Goal: Find specific page/section: Find specific page/section

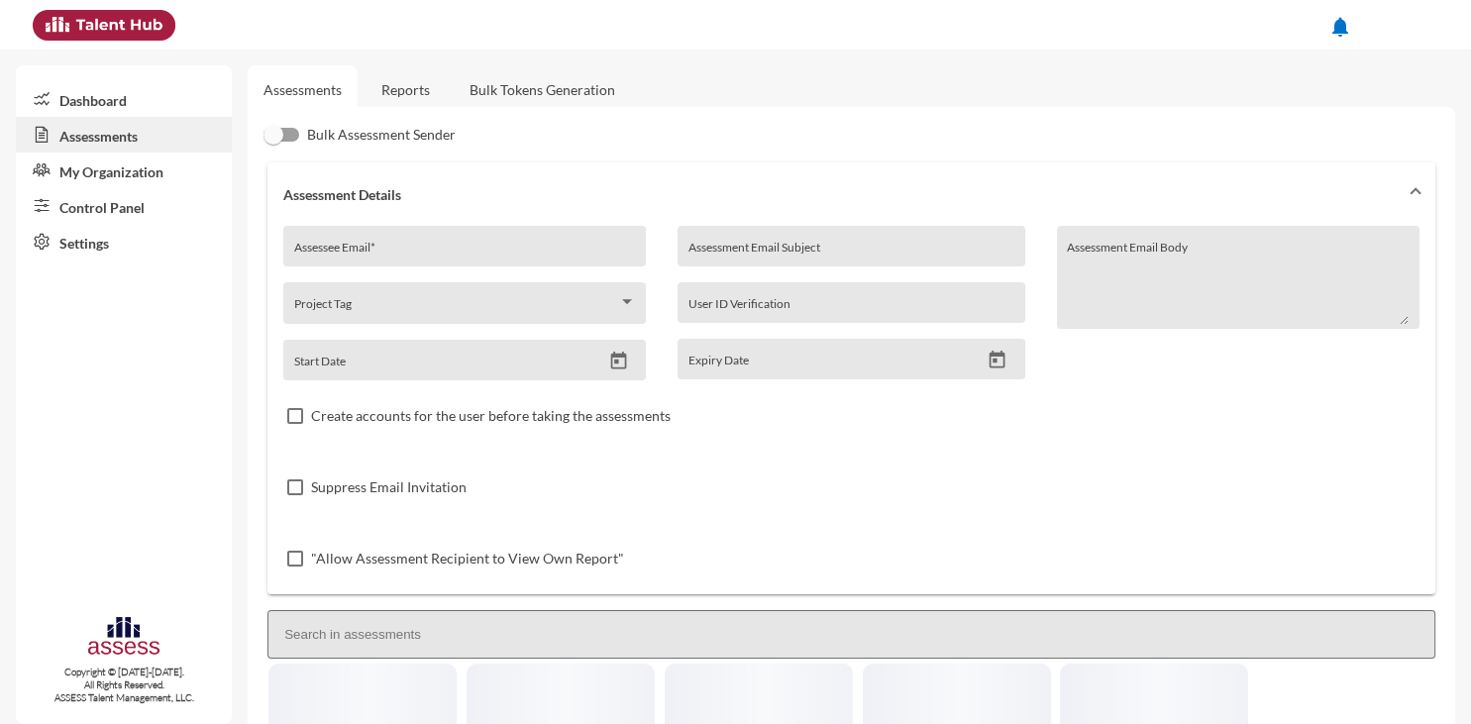
click at [422, 92] on link "Reports" at bounding box center [406, 89] width 80 height 49
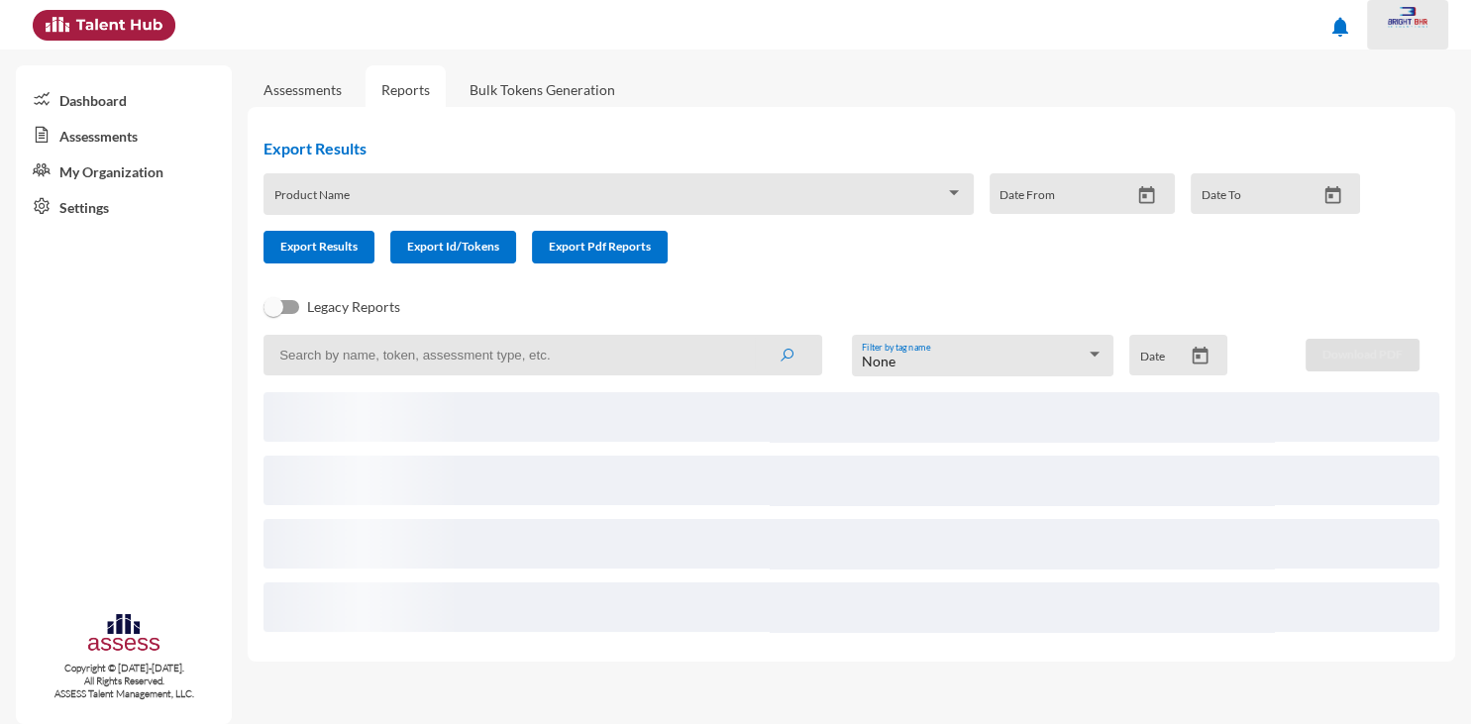
click at [1411, 19] on img at bounding box center [1408, 17] width 40 height 21
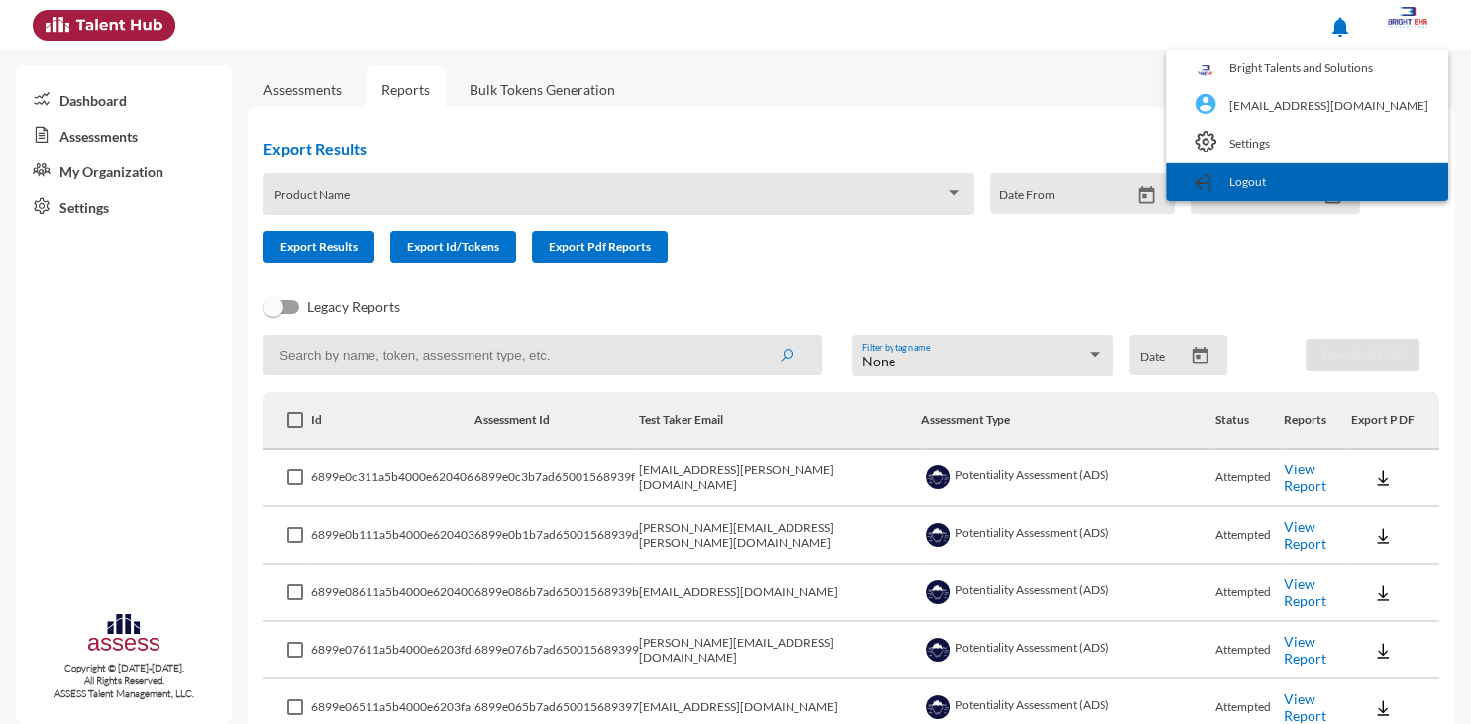
click at [1353, 176] on link "Logout" at bounding box center [1307, 182] width 263 height 38
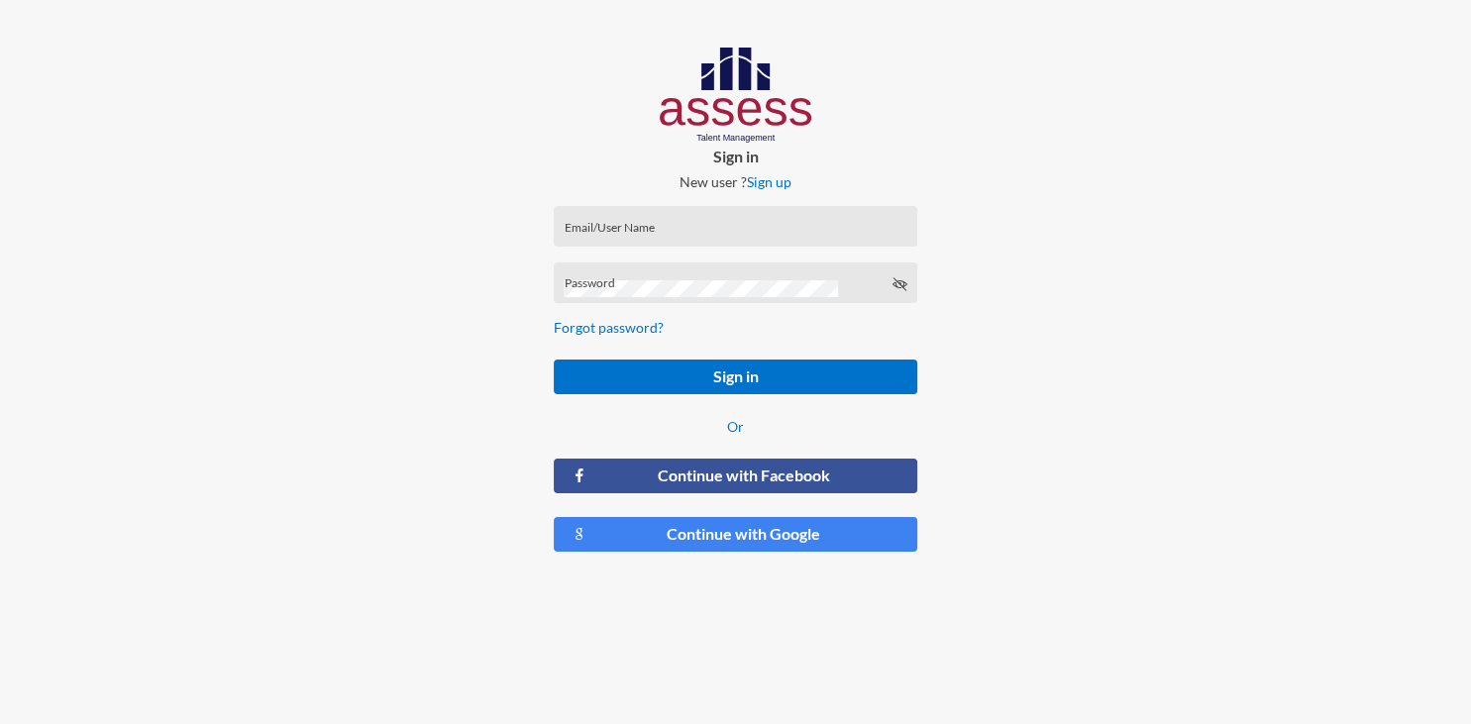
click at [796, 216] on div "Email/User Name" at bounding box center [735, 231] width 343 height 30
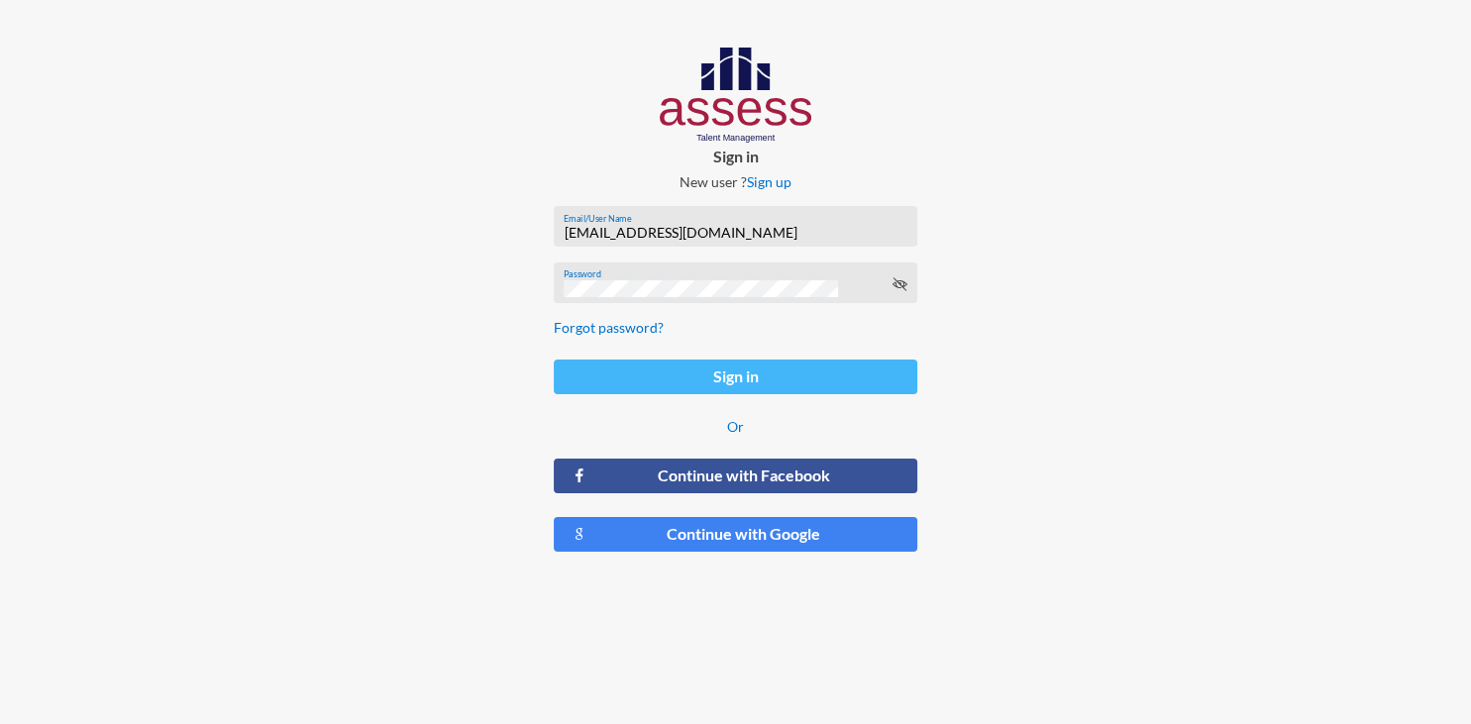
type input "[EMAIL_ADDRESS][DOMAIN_NAME]"
click at [758, 381] on button "Sign in" at bounding box center [736, 377] width 364 height 35
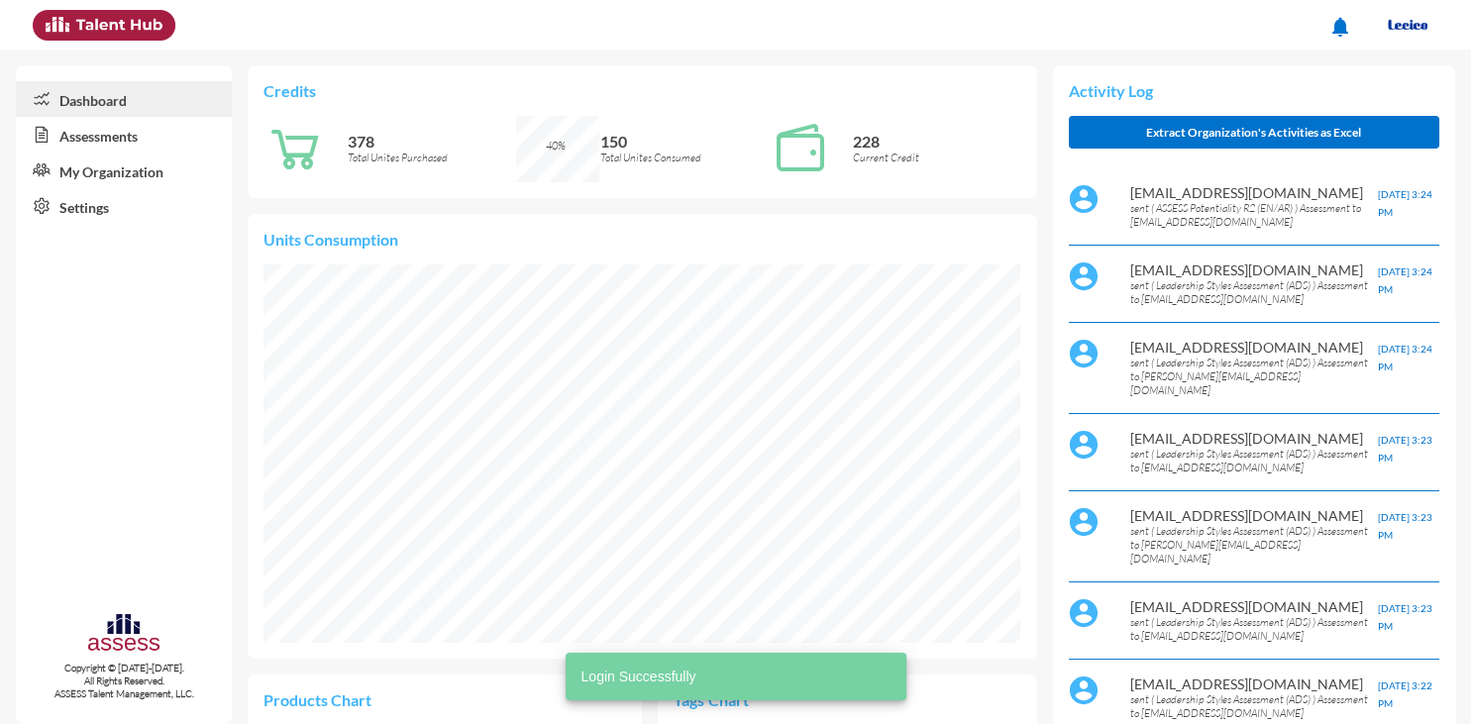
scroll to position [172, 347]
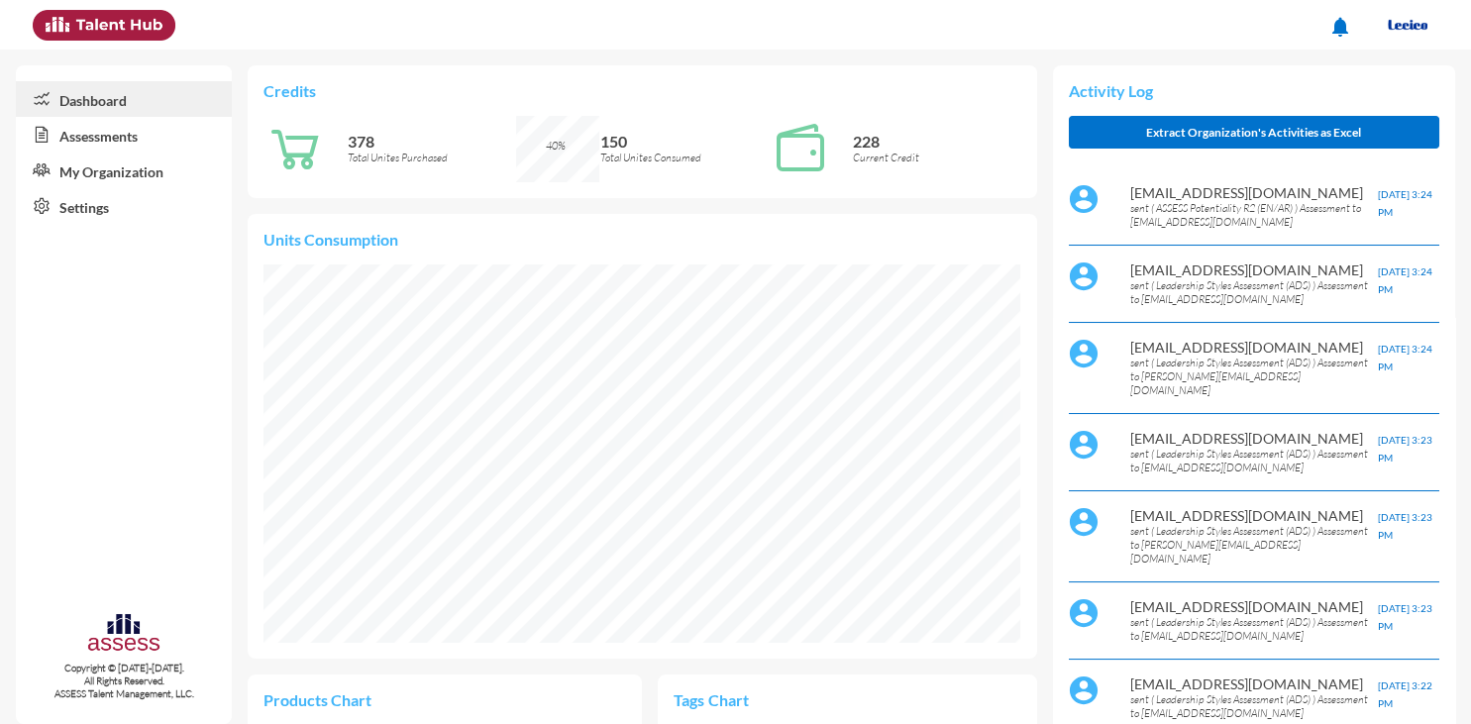
click at [120, 145] on link "Assessments" at bounding box center [124, 135] width 216 height 36
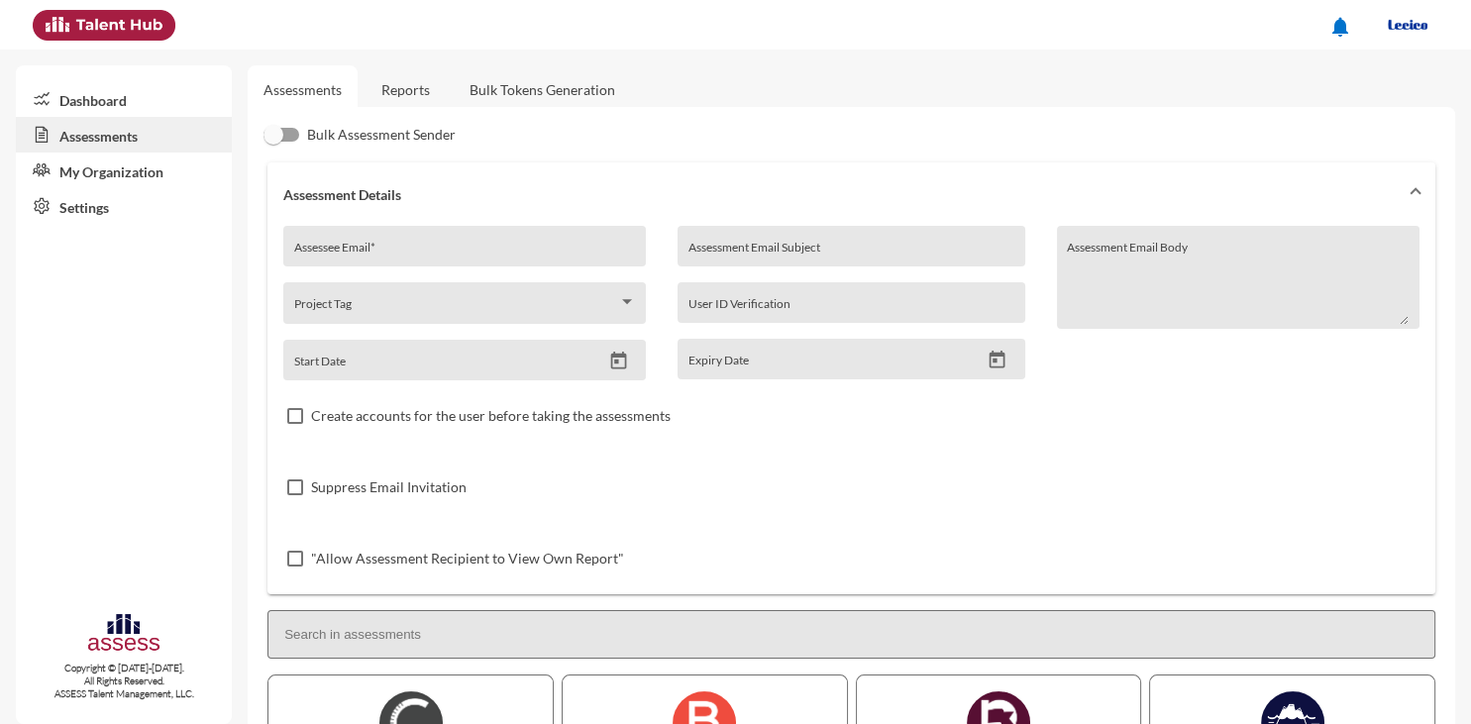
click at [423, 97] on link "Reports" at bounding box center [406, 89] width 80 height 49
